Goal: Find contact information: Find contact information

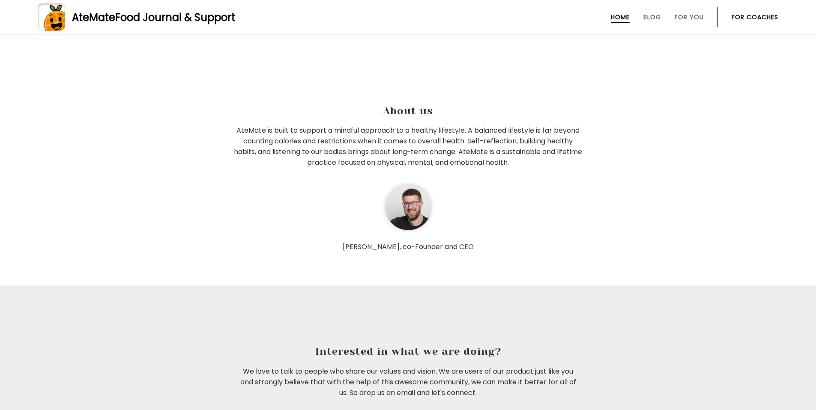
scroll to position [2667, 0]
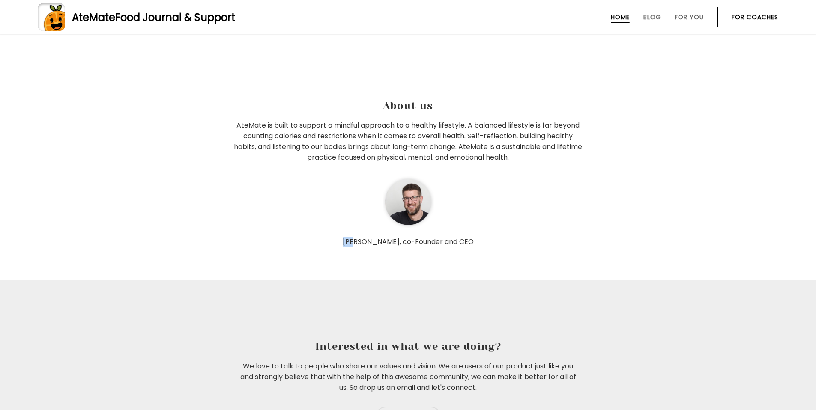
drag, startPoint x: 363, startPoint y: 237, endPoint x: 377, endPoint y: 242, distance: 15.0
click at [377, 242] on p "[PERSON_NAME], co-Founder and CEO" at bounding box center [408, 242] width 351 height 9
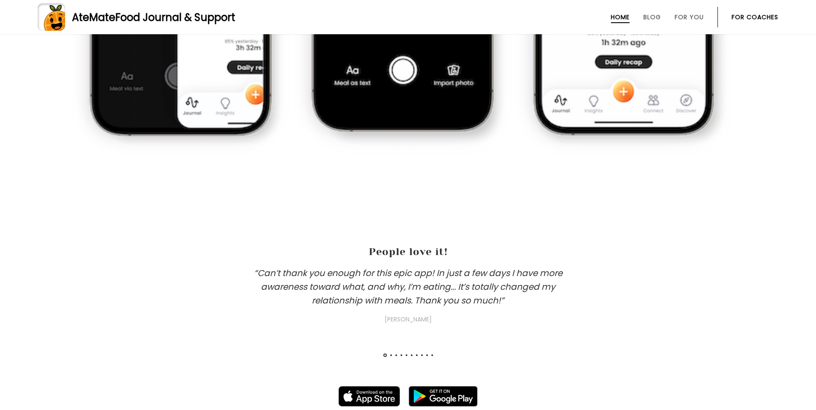
scroll to position [980, 0]
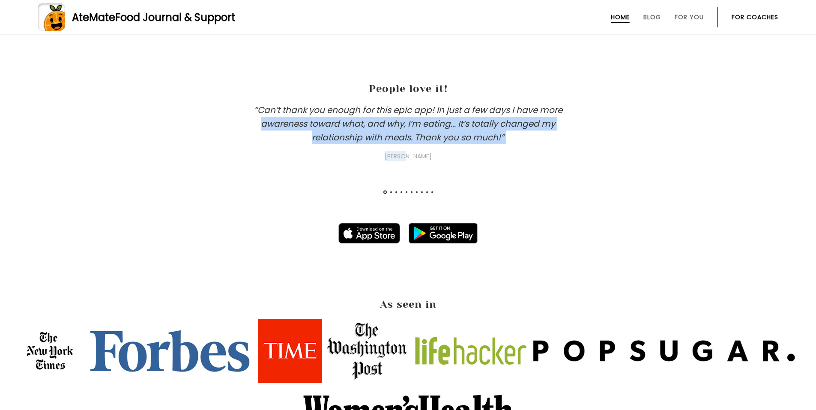
drag, startPoint x: 368, startPoint y: 136, endPoint x: 552, endPoint y: 163, distance: 185.8
click at [552, 163] on div "“Can’t thank you enough for this epic app! In just a few days I have more aware…" at bounding box center [408, 158] width 816 height 110
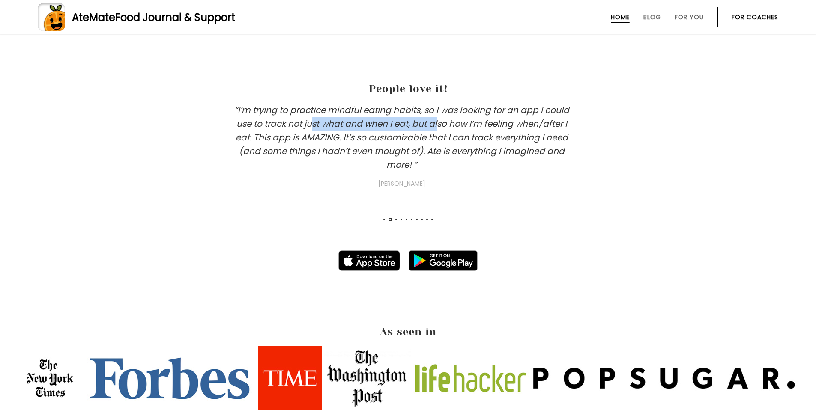
drag, startPoint x: 323, startPoint y: 128, endPoint x: 730, endPoint y: 166, distance: 408.3
click at [556, 141] on h3 "“I’m trying to practice mindful eating habits, so I was looking for an app I co…" at bounding box center [401, 146] width 343 height 86
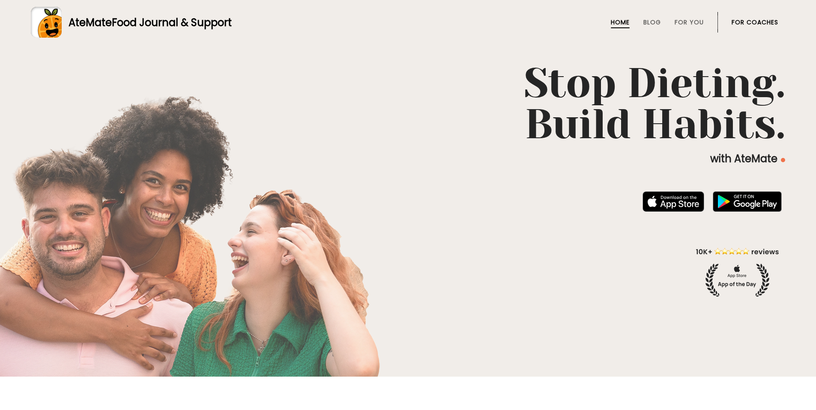
scroll to position [0, 0]
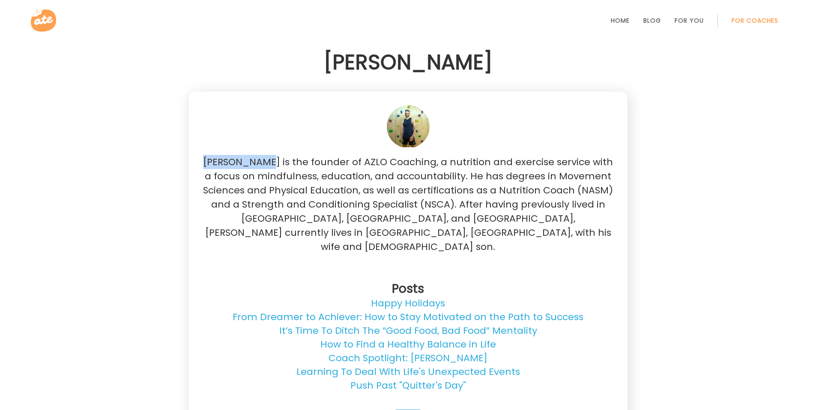
drag, startPoint x: 211, startPoint y: 160, endPoint x: 270, endPoint y: 163, distance: 59.6
click at [270, 163] on p "Tom Mourikis is the founder of AZLO Coaching, a nutrition and exercise service …" at bounding box center [408, 204] width 411 height 99
copy p "Tom Mourikis"
click at [280, 195] on p "Tom Mourikis is the founder of AZLO Coaching, a nutrition and exercise service …" at bounding box center [408, 204] width 411 height 99
